Goal: Task Accomplishment & Management: Manage account settings

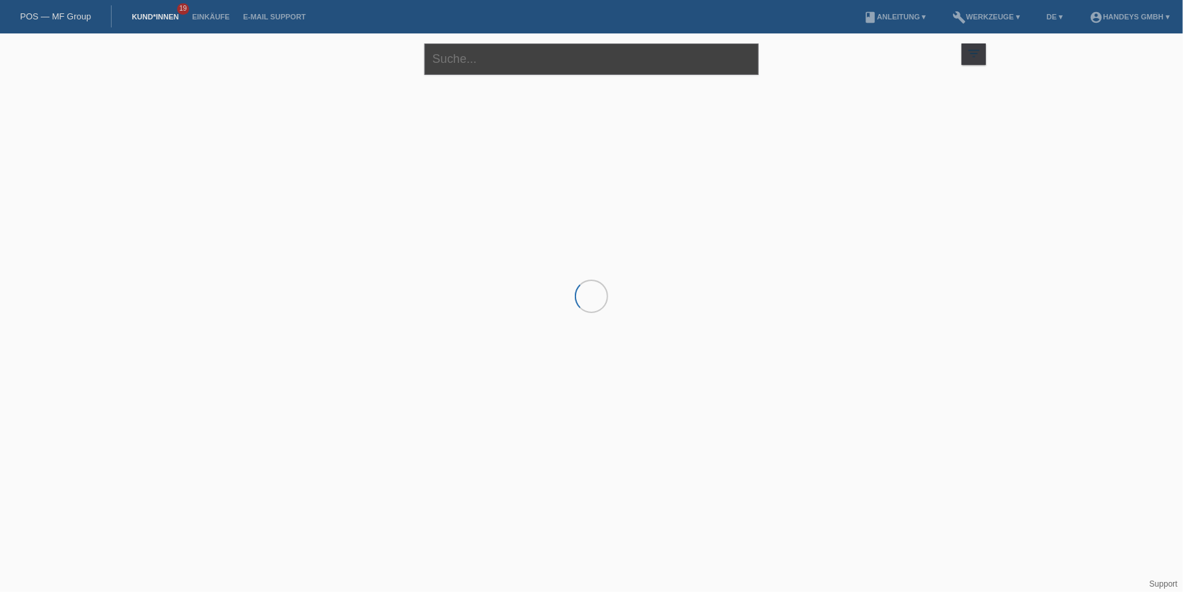
click at [449, 59] on input "text" at bounding box center [592, 58] width 334 height 31
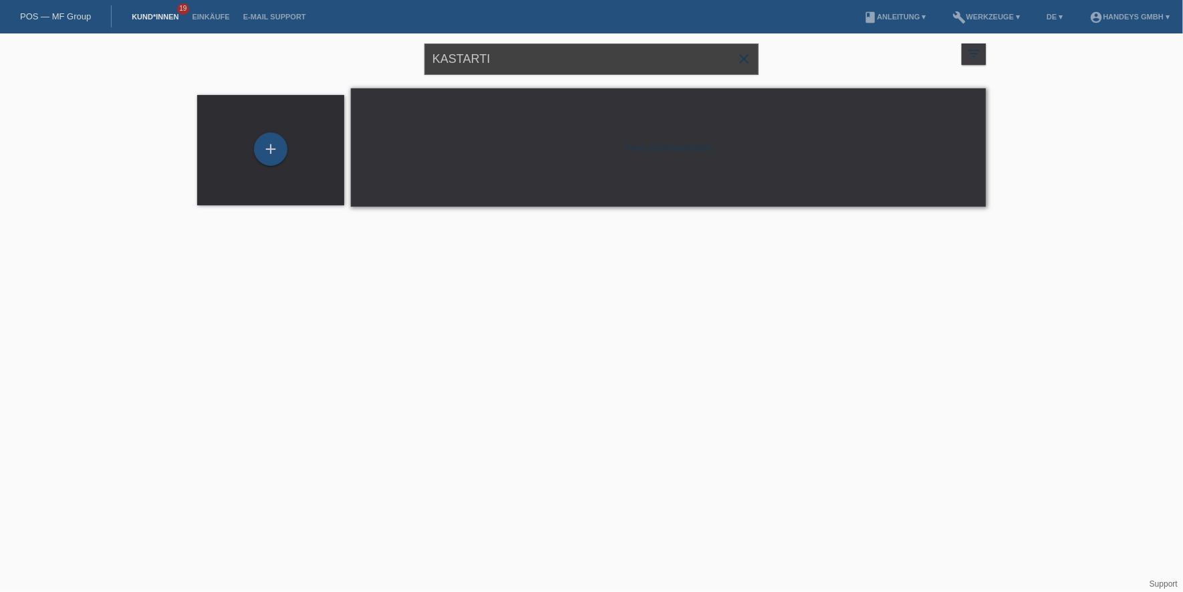
drag, startPoint x: 525, startPoint y: 60, endPoint x: 354, endPoint y: 51, distance: 171.4
click at [353, 51] on div "KASTARTI close filter_list view_module Alle Kund*innen anzeigen star Markierte …" at bounding box center [592, 57] width 802 height 48
type input "k"
type input "f"
type input "dellova"
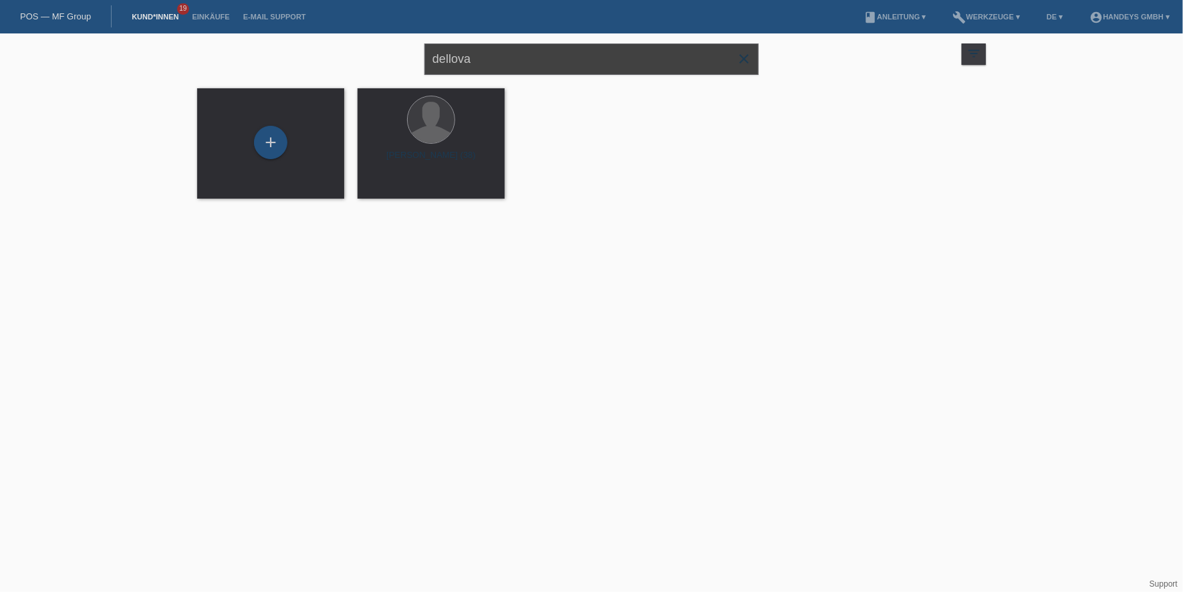
drag, startPoint x: 513, startPoint y: 54, endPoint x: 23, endPoint y: 57, distance: 490.7
click at [193, 54] on div "dellova close filter_list view_module Alle Kund*innen anzeigen star Markierte K…" at bounding box center [592, 57] width 802 height 48
click at [392, 189] on span "Anzeigen" at bounding box center [396, 187] width 36 height 10
